Goal: Task Accomplishment & Management: Manage account settings

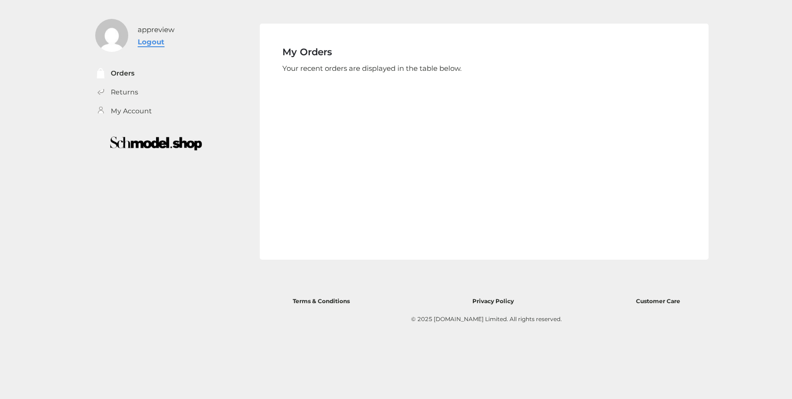
click at [150, 39] on link "Logout" at bounding box center [151, 41] width 27 height 9
click at [152, 39] on link "Logout" at bounding box center [151, 41] width 27 height 9
